Goal: Information Seeking & Learning: Learn about a topic

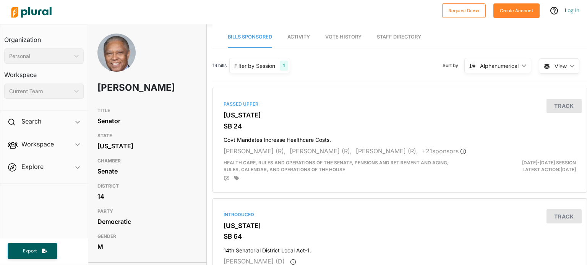
click at [307, 36] on span "Activity" at bounding box center [298, 37] width 23 height 6
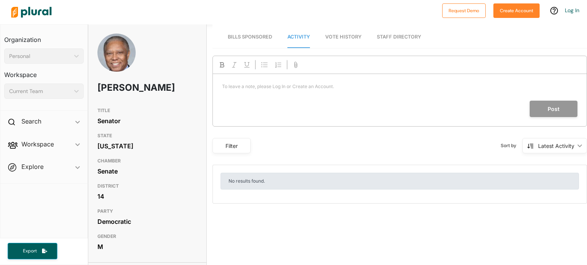
click at [255, 40] on link "Bills Sponsored" at bounding box center [250, 37] width 44 height 22
